Goal: Task Accomplishment & Management: Manage account settings

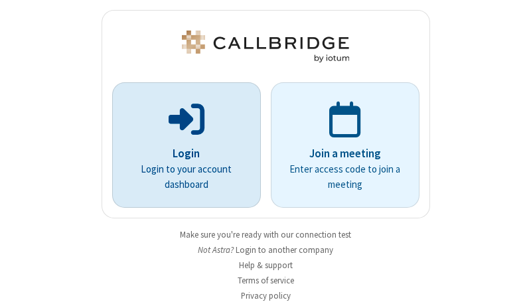
click at [181, 153] on p "Login" at bounding box center [187, 153] width 112 height 17
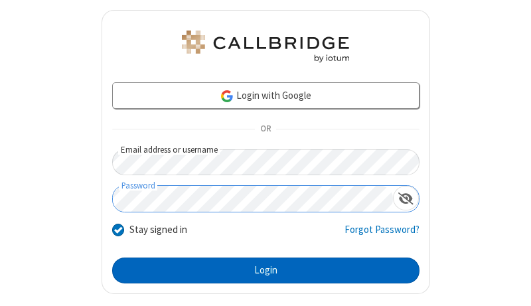
click at [260, 270] on button "Login" at bounding box center [266, 271] width 308 height 27
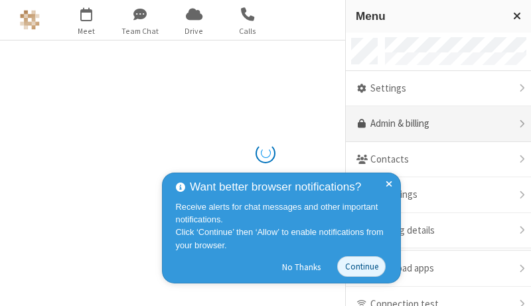
click at [434, 124] on link "Admin & billing" at bounding box center [438, 124] width 185 height 36
